Goal: Information Seeking & Learning: Learn about a topic

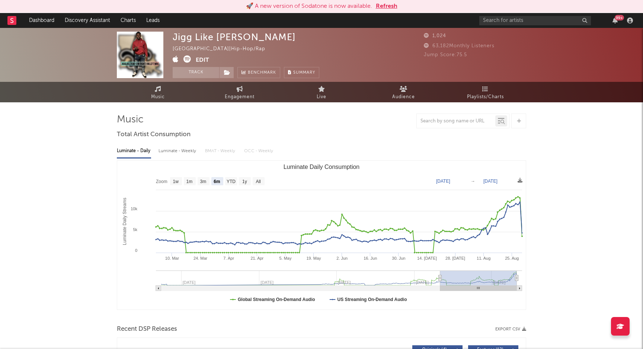
select select "6m"
click at [494, 21] on input "text" at bounding box center [536, 20] width 112 height 9
click at [508, 22] on input "bella" at bounding box center [536, 20] width 112 height 9
click at [495, 18] on input "bella" at bounding box center [536, 20] width 112 height 9
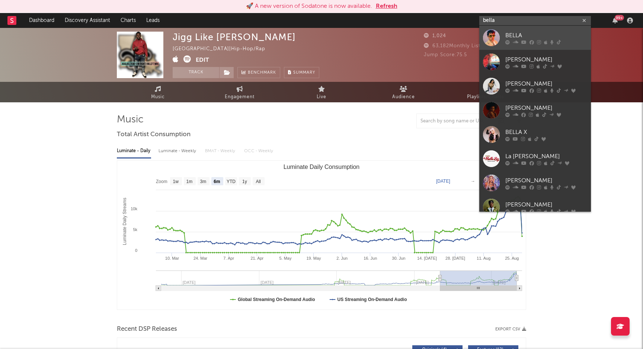
type input "bella"
click at [510, 35] on div "BELLA" at bounding box center [547, 35] width 82 height 9
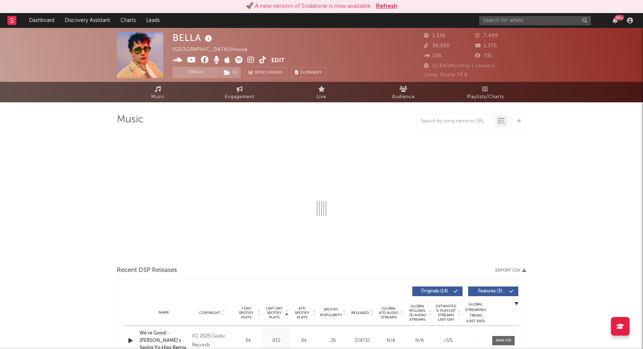
select select "1w"
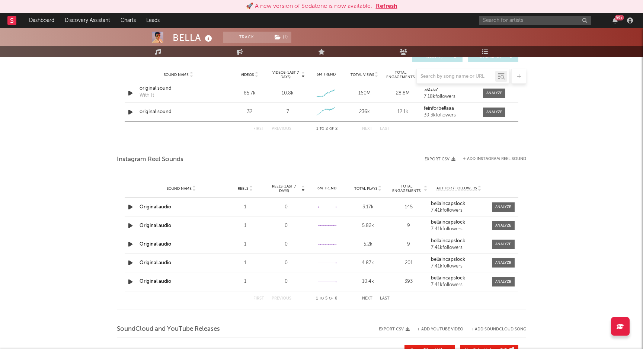
scroll to position [535, 0]
